Goal: Transaction & Acquisition: Purchase product/service

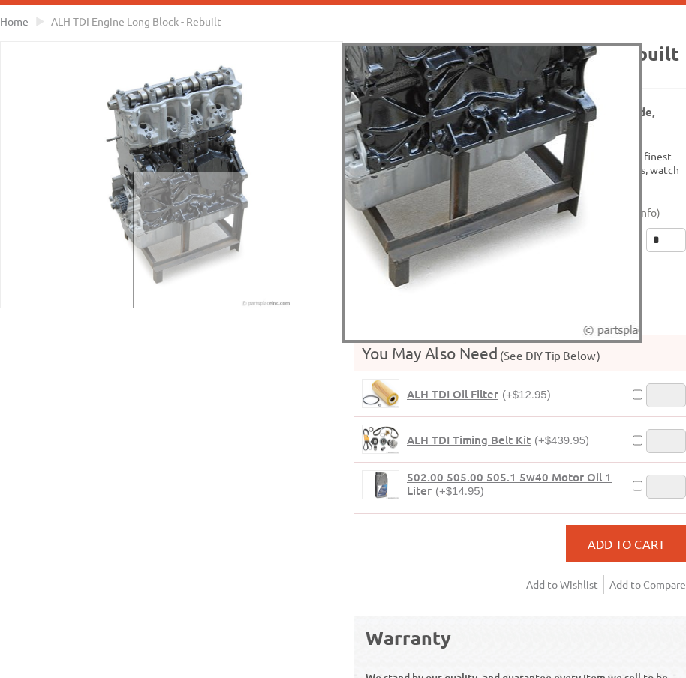
scroll to position [75, 0]
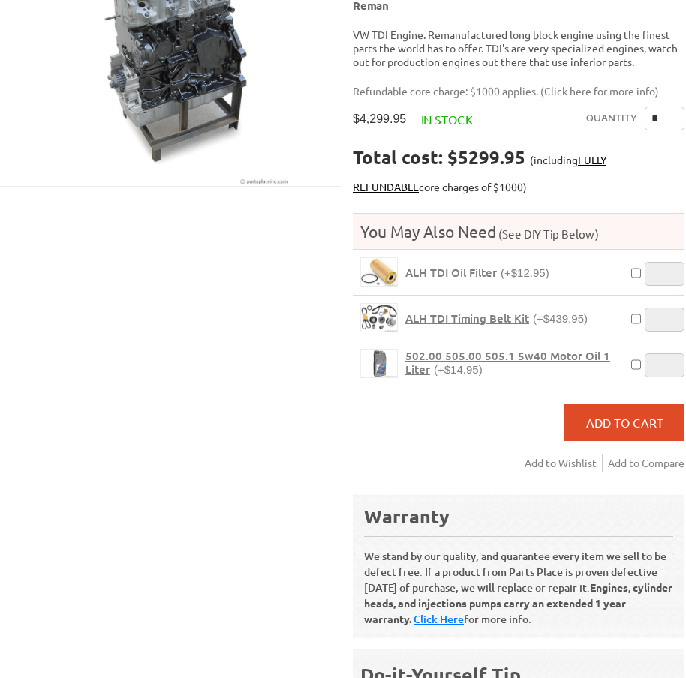
scroll to position [300, 5]
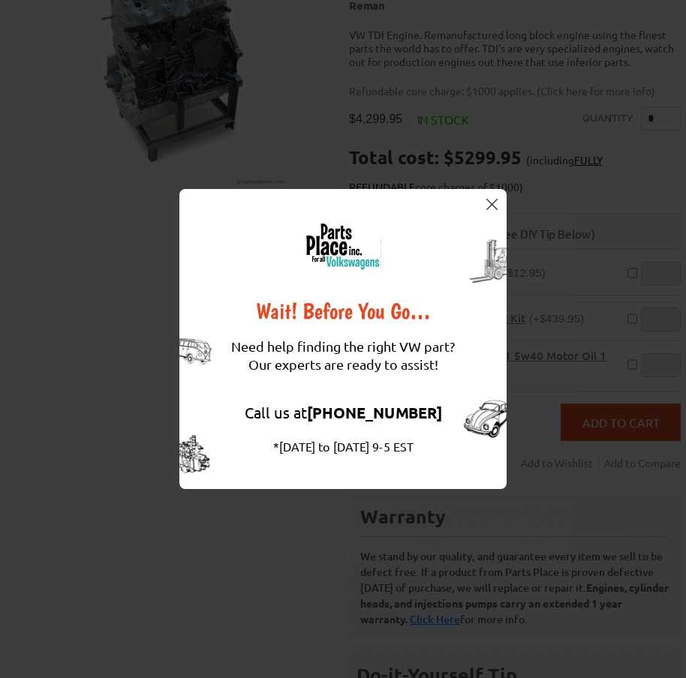
click at [490, 201] on img at bounding box center [491, 204] width 11 height 11
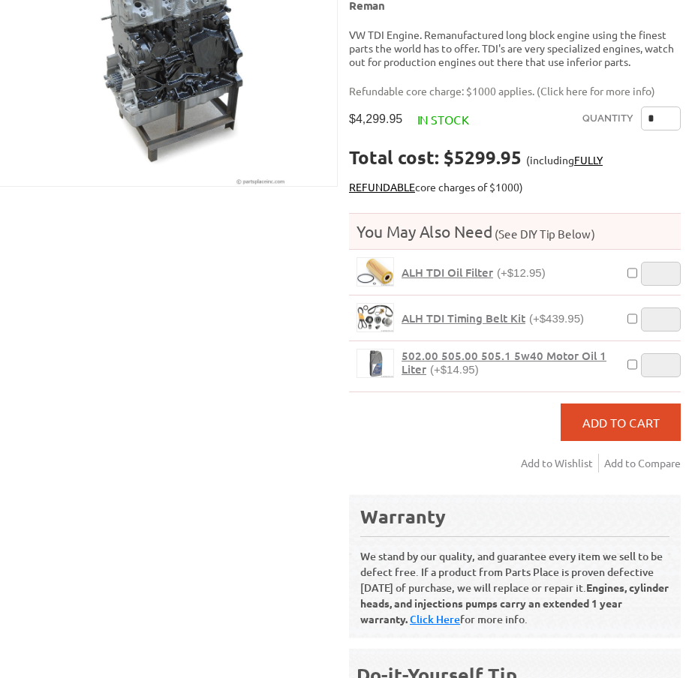
scroll to position [149, 5]
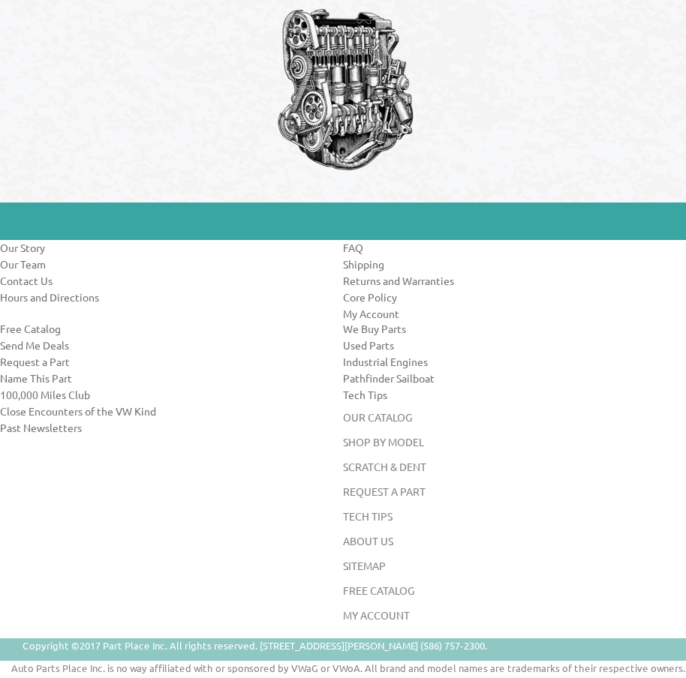
scroll to position [1300, 0]
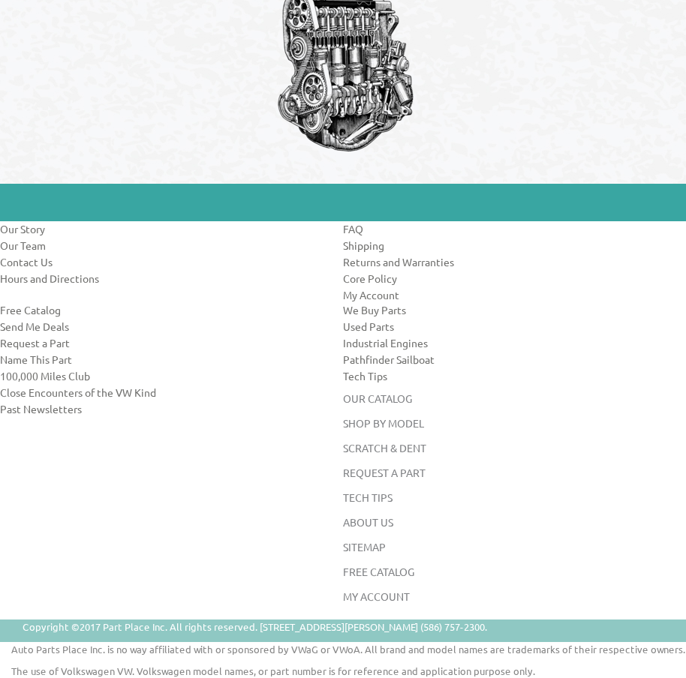
drag, startPoint x: 312, startPoint y: 217, endPoint x: 310, endPoint y: 191, distance: 25.6
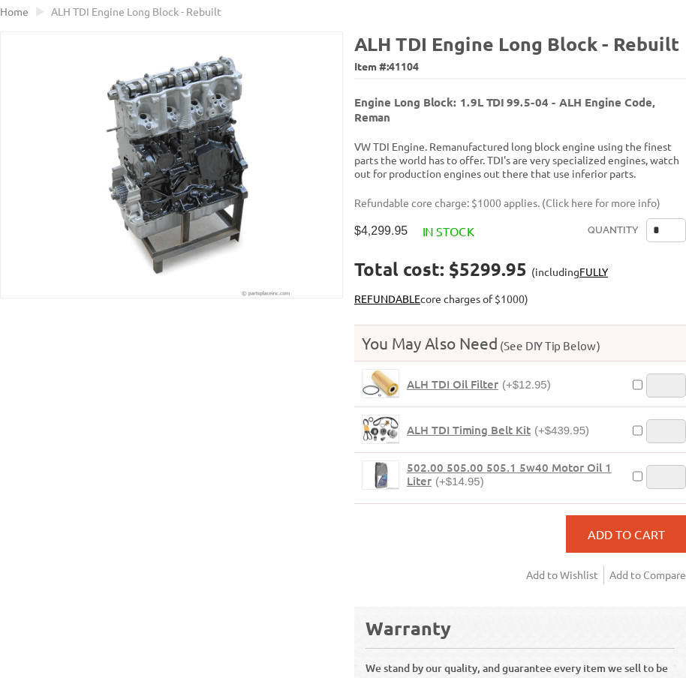
scroll to position [148, 0]
